Goal: Task Accomplishment & Management: Manage account settings

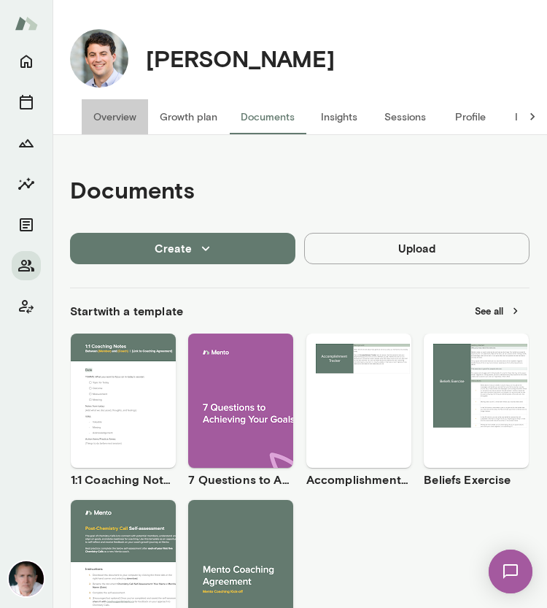
click at [120, 116] on button "Overview" at bounding box center [115, 116] width 66 height 35
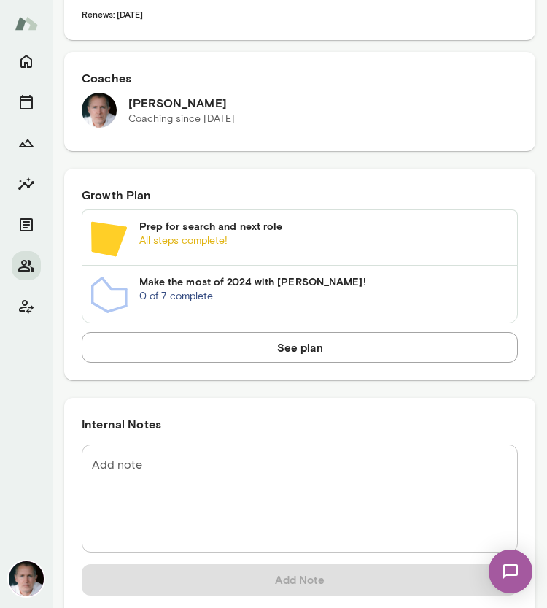
click at [194, 470] on textarea "Add note" at bounding box center [300, 499] width 416 height 84
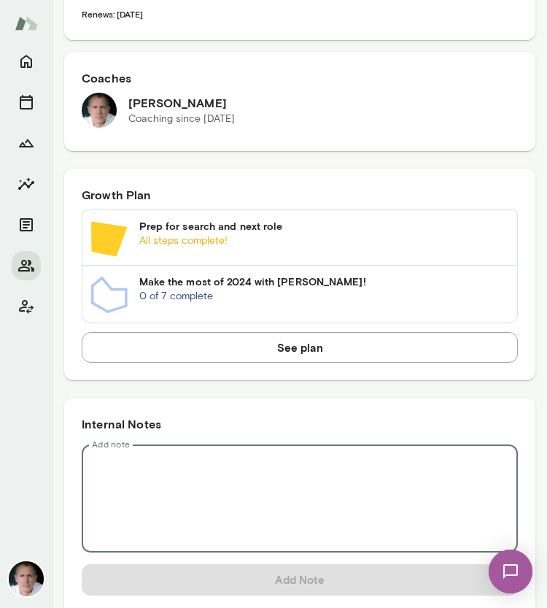
paste textarea "**********"
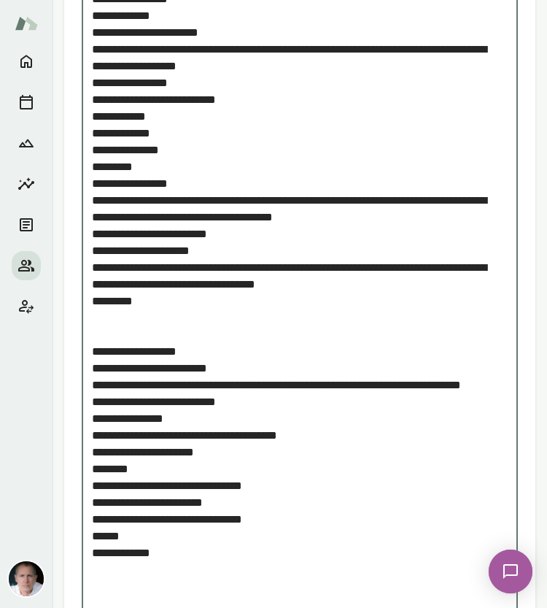
scroll to position [2035, 0]
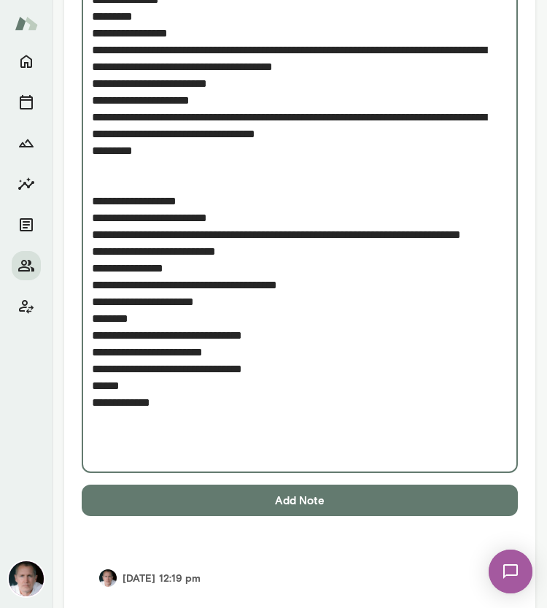
type textarea "**********"
click at [317, 492] on button "Add Note" at bounding box center [300, 499] width 436 height 31
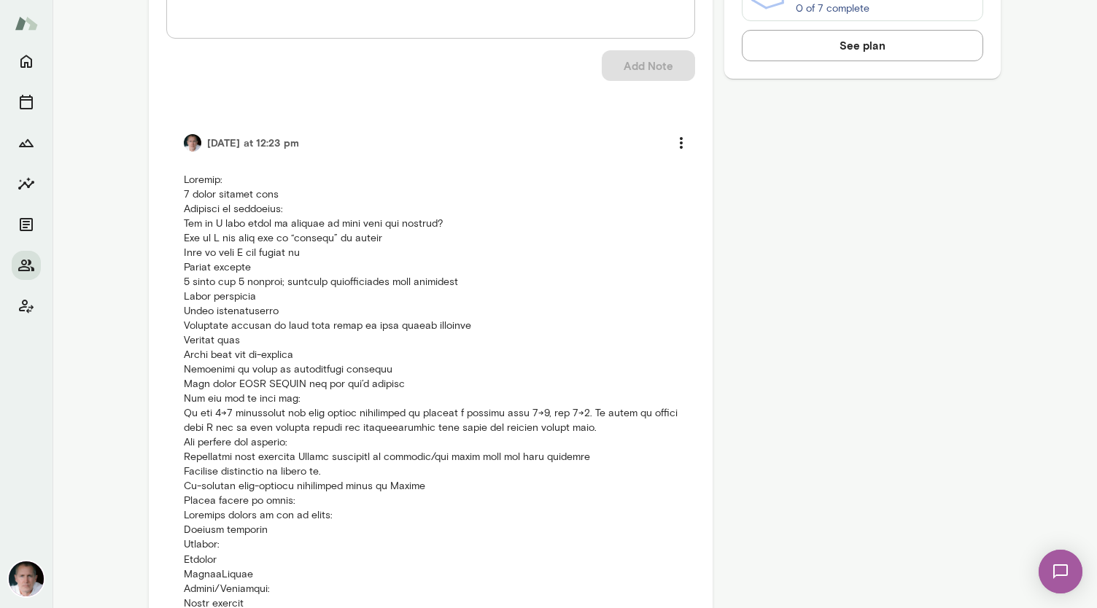
scroll to position [829, 0]
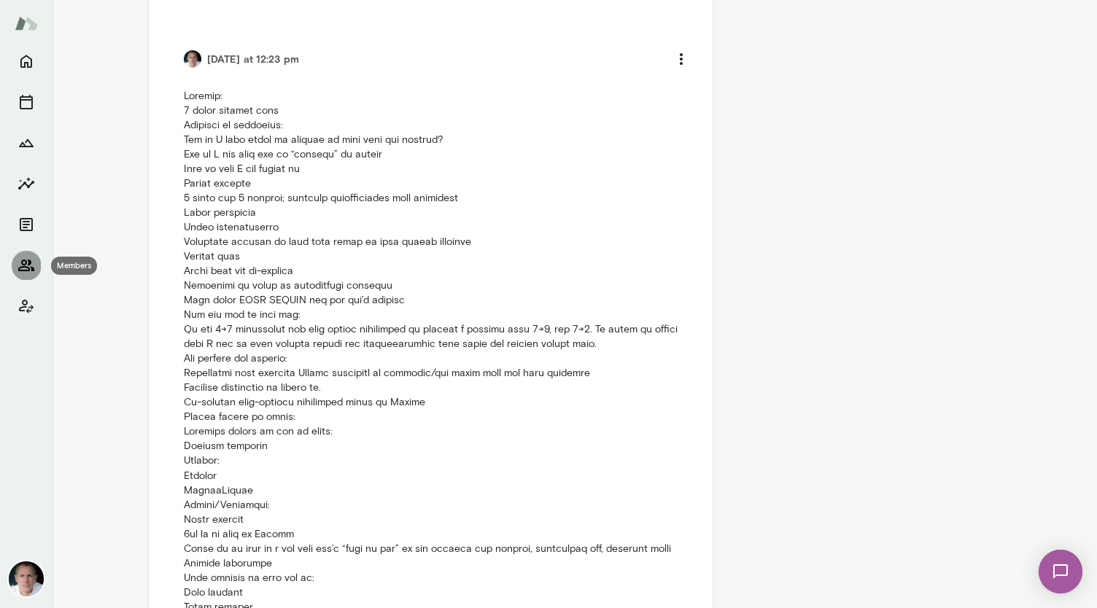
click at [34, 257] on icon "Members" at bounding box center [27, 266] width 18 height 18
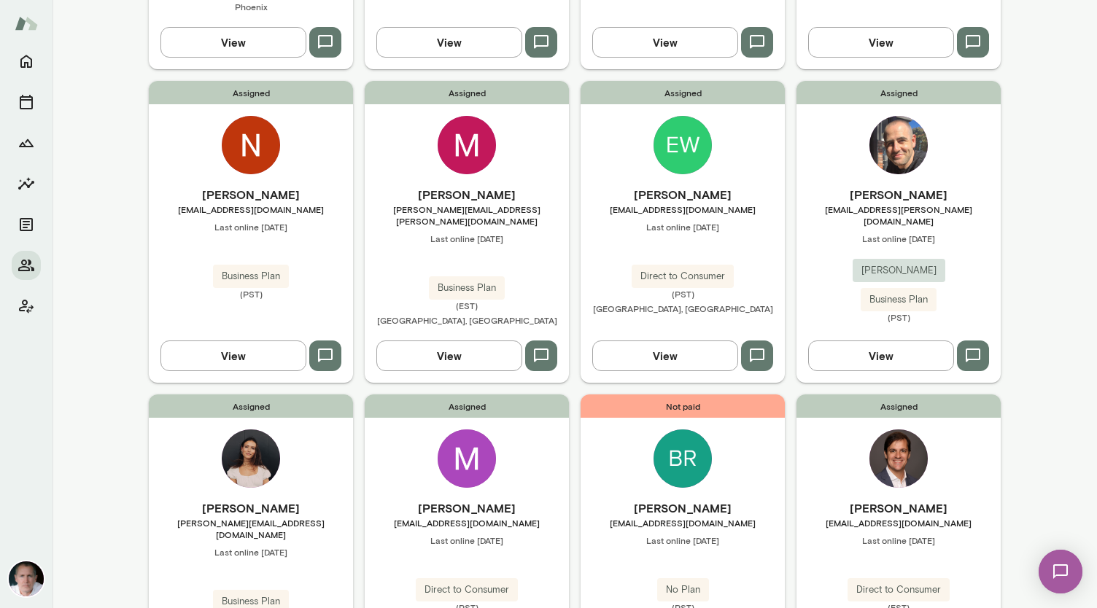
scroll to position [1109, 0]
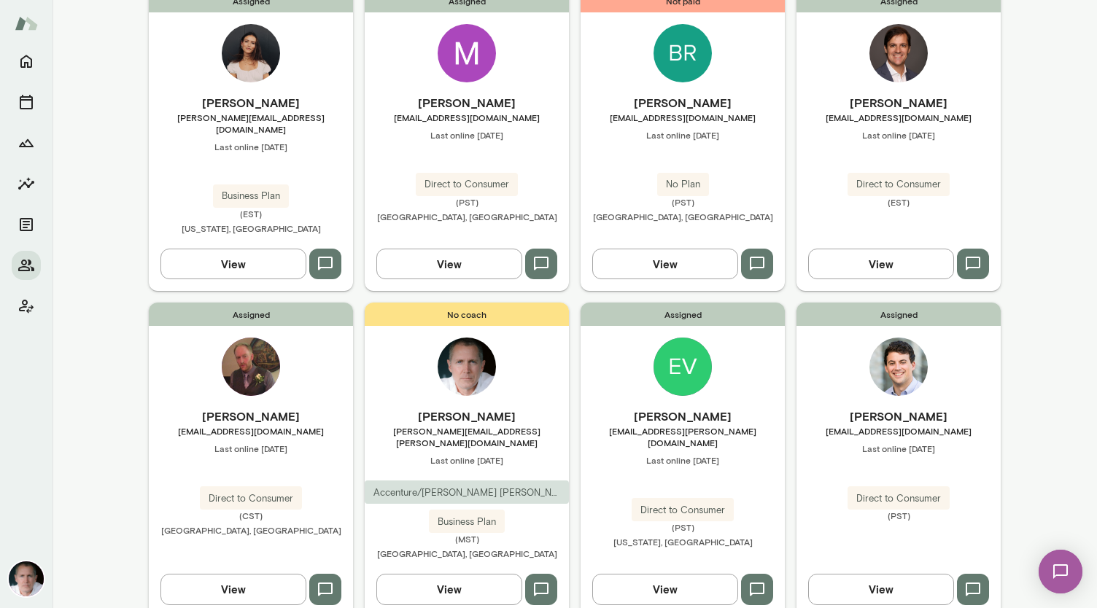
click at [235, 338] on img at bounding box center [251, 367] width 58 height 58
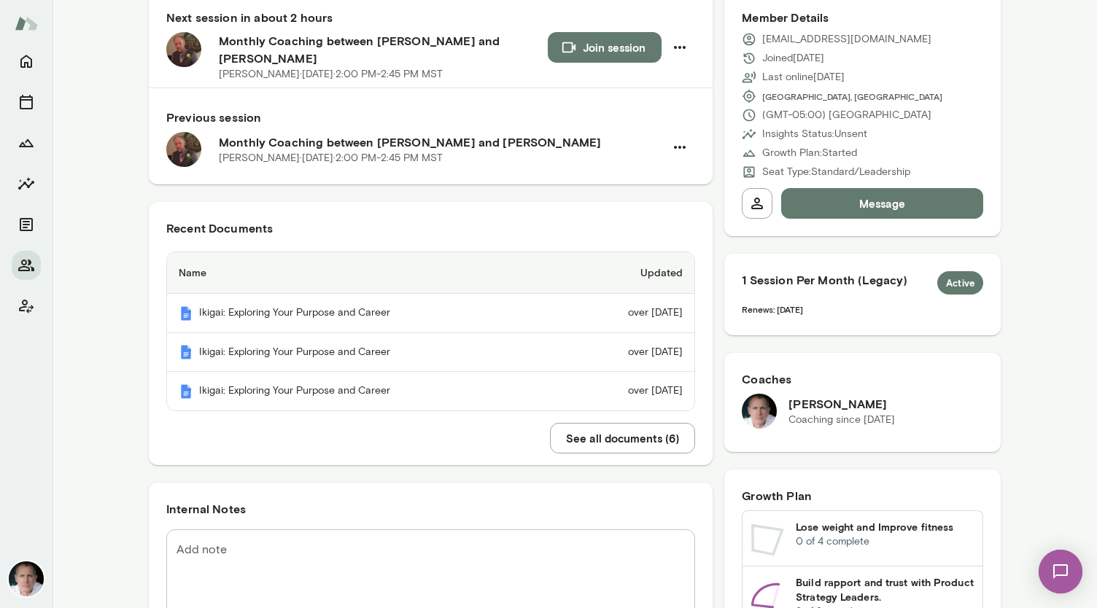
scroll to position [171, 0]
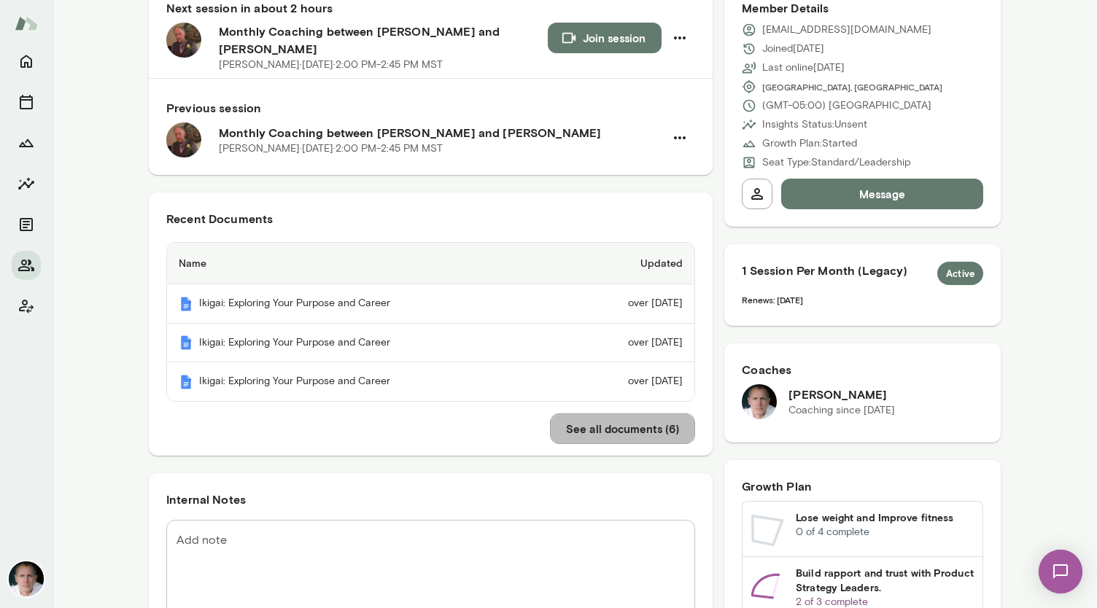
click at [546, 414] on button "See all documents ( 6 )" at bounding box center [622, 429] width 145 height 31
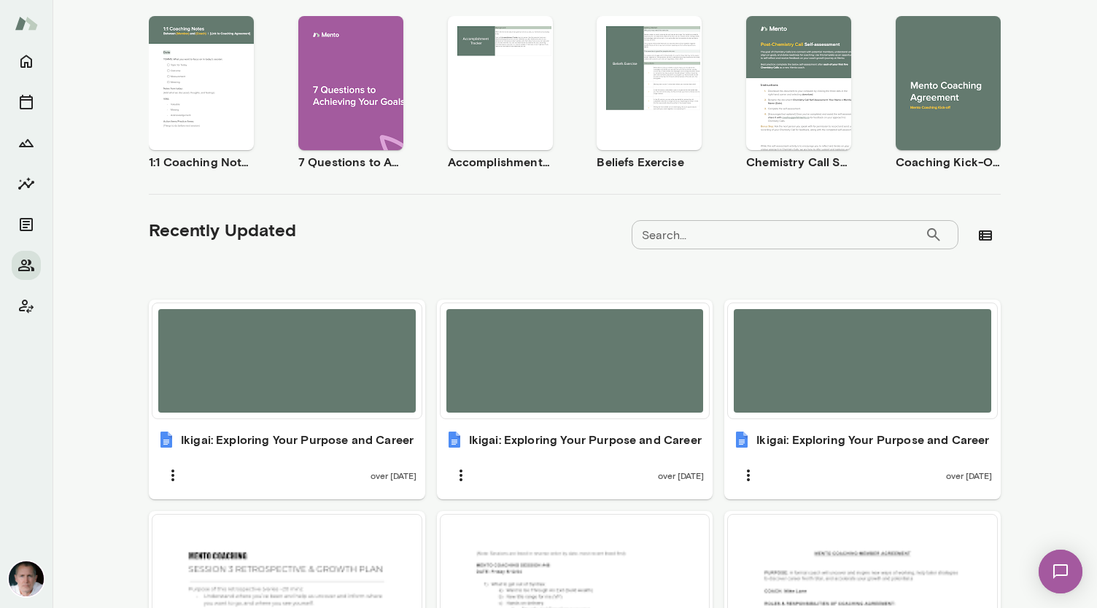
scroll to position [453, 0]
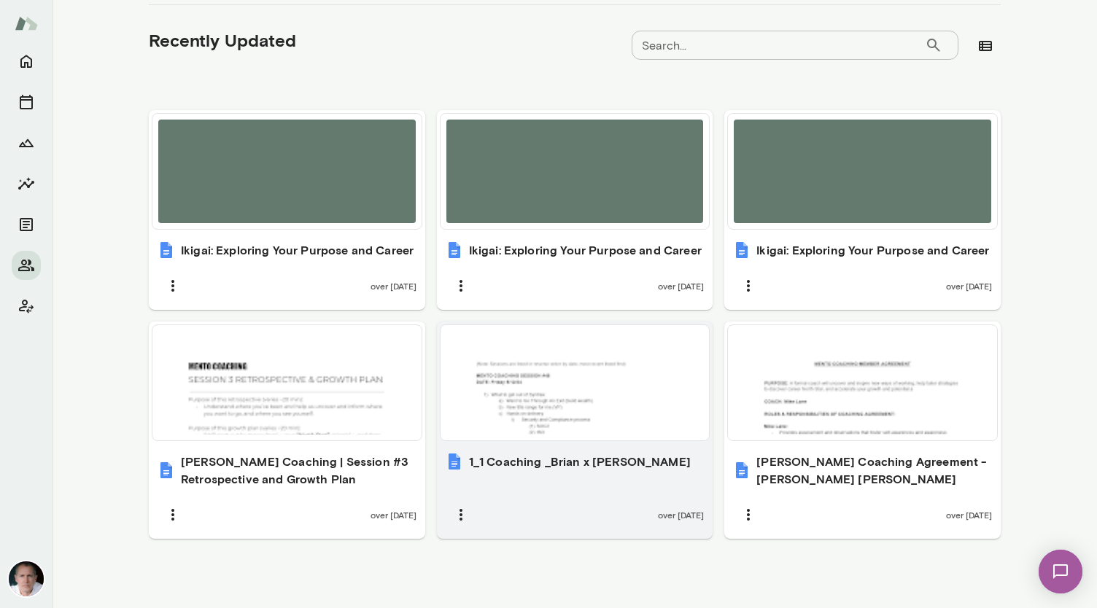
click at [546, 392] on div at bounding box center [574, 383] width 257 height 104
